Goal: Transaction & Acquisition: Register for event/course

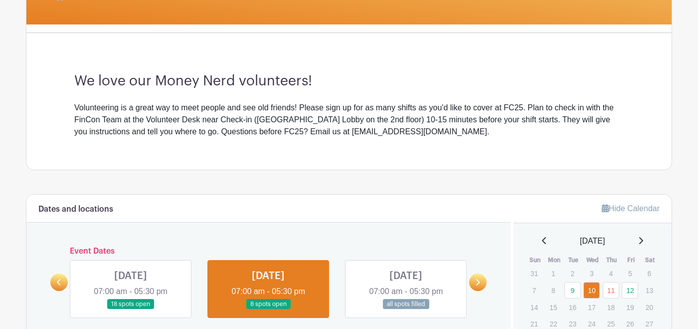
scroll to position [291, 0]
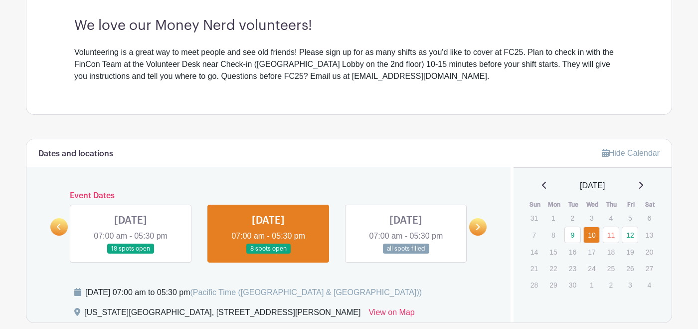
click at [131, 254] on link at bounding box center [131, 254] width 0 height 0
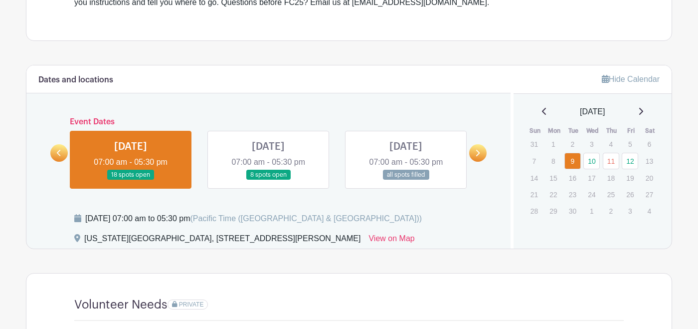
scroll to position [368, 0]
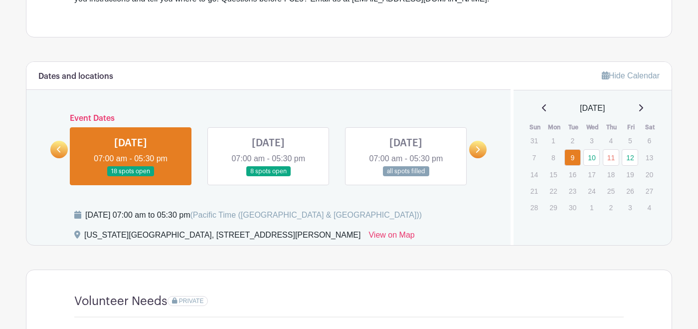
click at [478, 153] on icon at bounding box center [477, 149] width 4 height 7
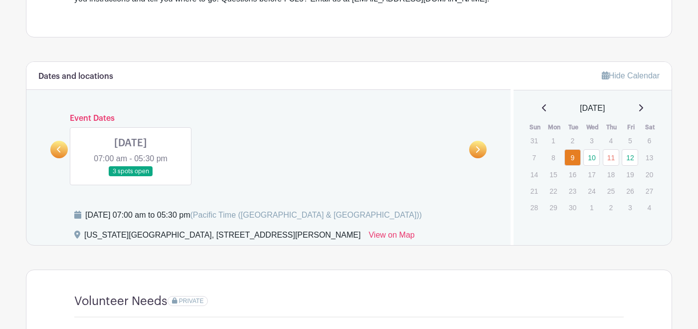
click at [131, 177] on link at bounding box center [131, 177] width 0 height 0
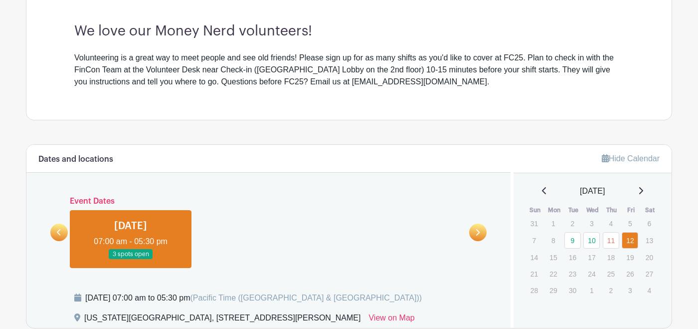
scroll to position [276, 0]
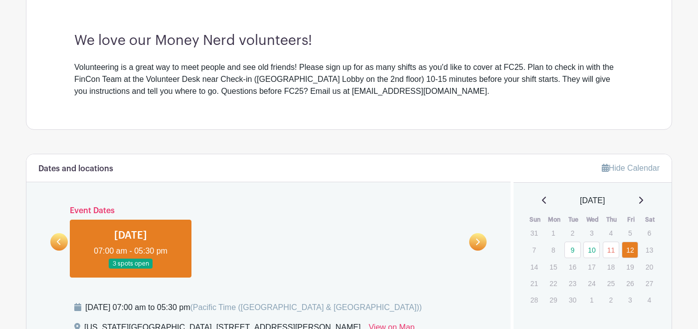
click at [64, 241] on link at bounding box center [58, 241] width 17 height 17
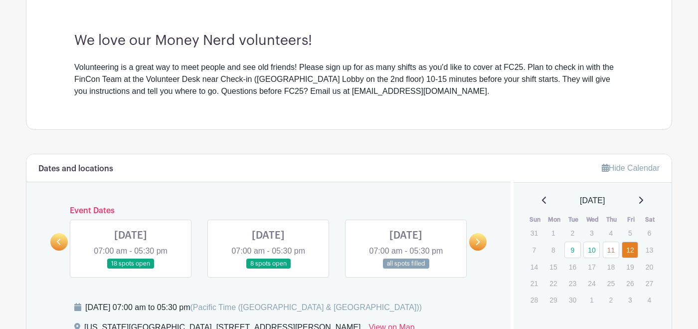
click at [406, 269] on link at bounding box center [406, 269] width 0 height 0
